Goal: Navigation & Orientation: Find specific page/section

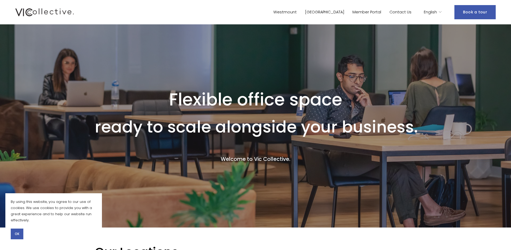
click at [296, 14] on link "Westmount" at bounding box center [284, 12] width 23 height 8
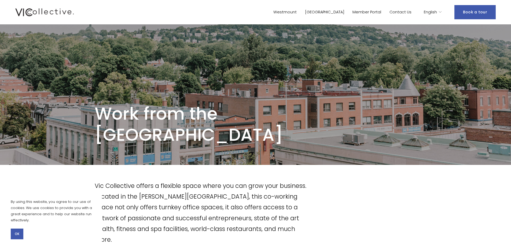
scroll to position [120, 0]
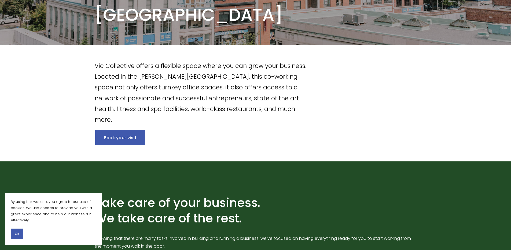
click at [129, 133] on link "Book your visit" at bounding box center [120, 137] width 50 height 15
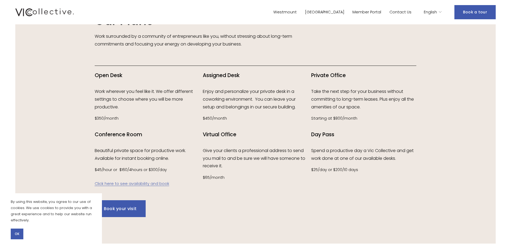
scroll to position [759, 0]
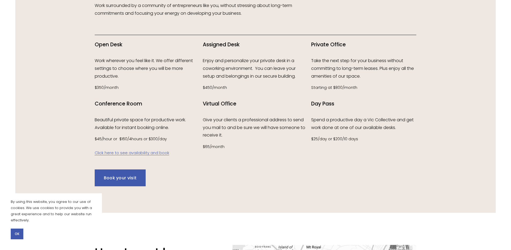
click at [125, 154] on link "Click here to see availability and book" at bounding box center [132, 152] width 75 height 5
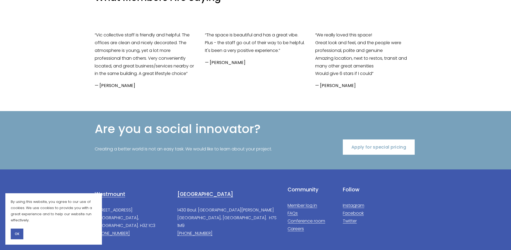
scroll to position [1140, 0]
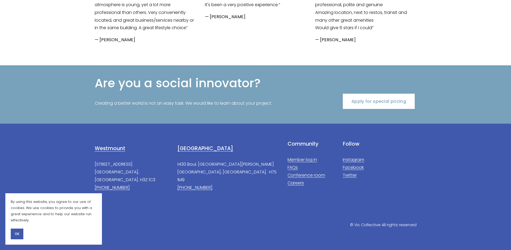
click at [292, 176] on link "Conference room" at bounding box center [306, 176] width 38 height 8
click at [355, 161] on link "Instagram" at bounding box center [353, 160] width 21 height 8
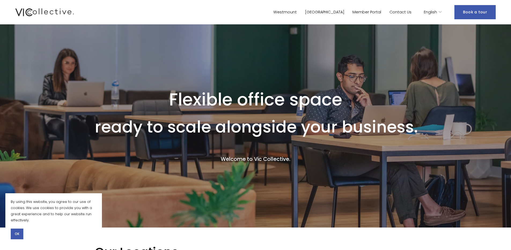
click at [296, 13] on link "Westmount" at bounding box center [284, 12] width 23 height 8
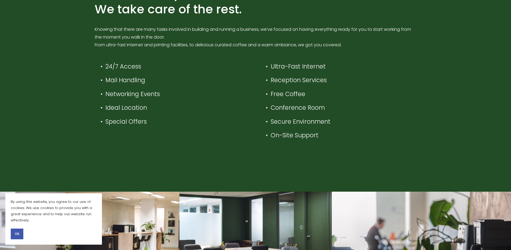
scroll to position [467, 0]
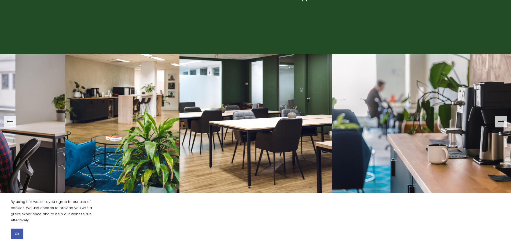
click at [390, 129] on img at bounding box center [437, 123] width 210 height 139
click at [505, 126] on button "Next Slide" at bounding box center [501, 122] width 12 height 12
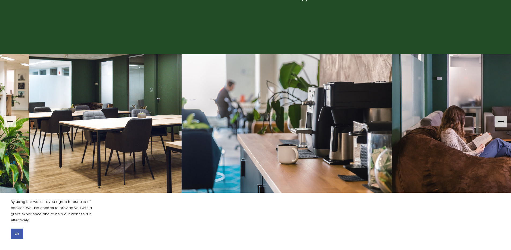
click at [505, 126] on button "Next Slide" at bounding box center [501, 122] width 12 height 12
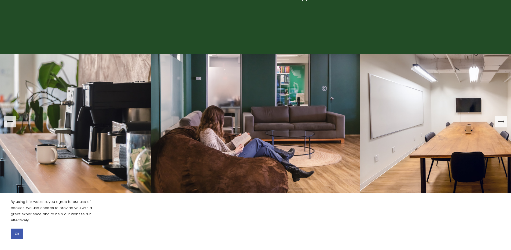
click at [505, 126] on button "Next Slide" at bounding box center [501, 122] width 12 height 12
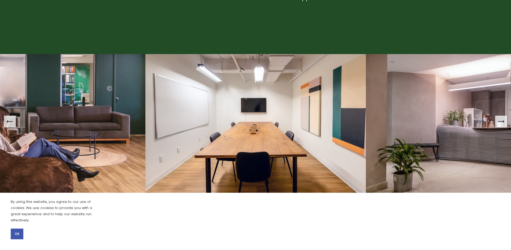
click at [502, 123] on icon "Next Slide" at bounding box center [501, 122] width 8 height 8
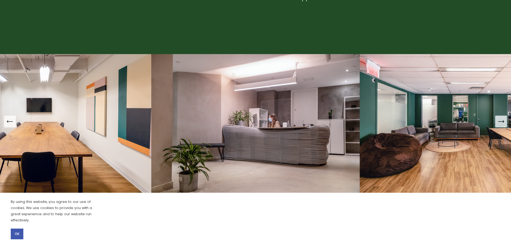
click at [9, 122] on icon "Previous Slide" at bounding box center [10, 122] width 6 height 0
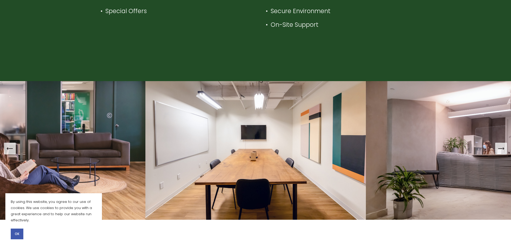
scroll to position [0, 0]
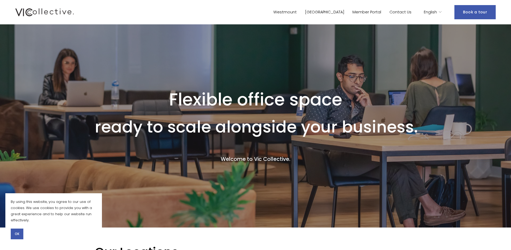
scroll to position [90, 0]
